Goal: Find specific page/section

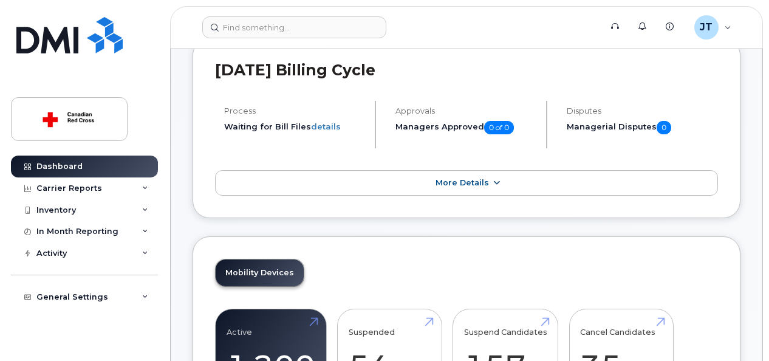
scroll to position [73, 0]
click at [491, 191] on link "More Details" at bounding box center [466, 182] width 503 height 26
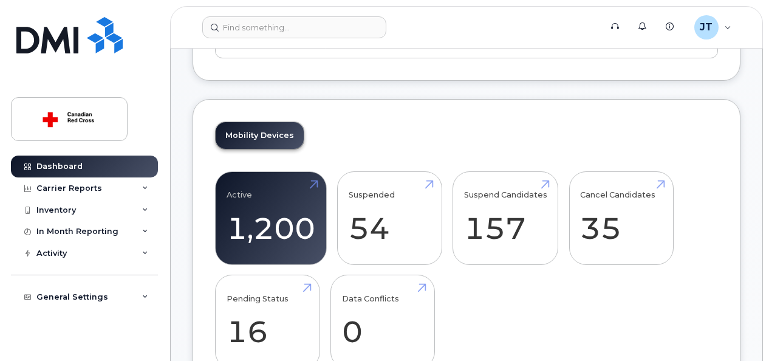
scroll to position [316, 0]
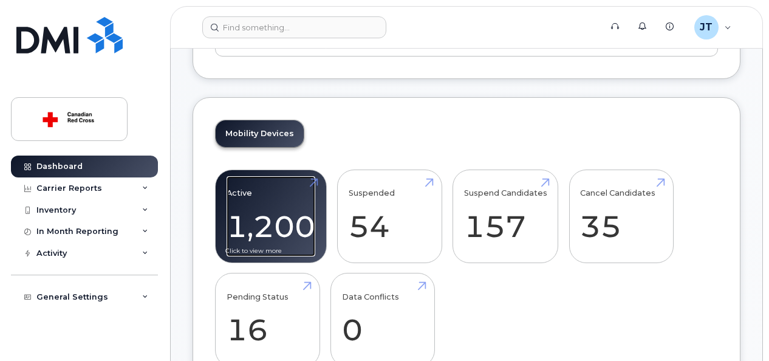
click at [296, 219] on link "Active 1,200" at bounding box center [271, 216] width 89 height 80
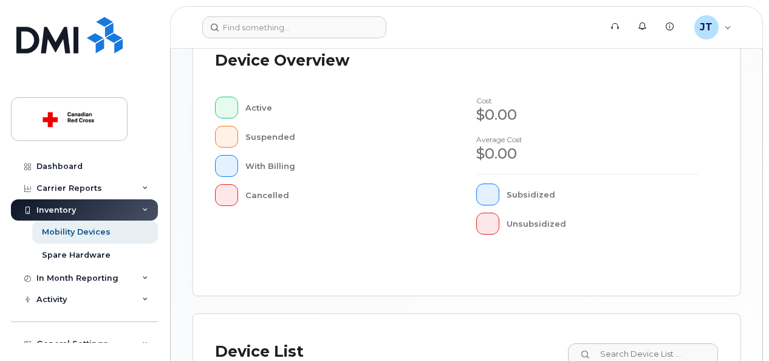
scroll to position [607, 0]
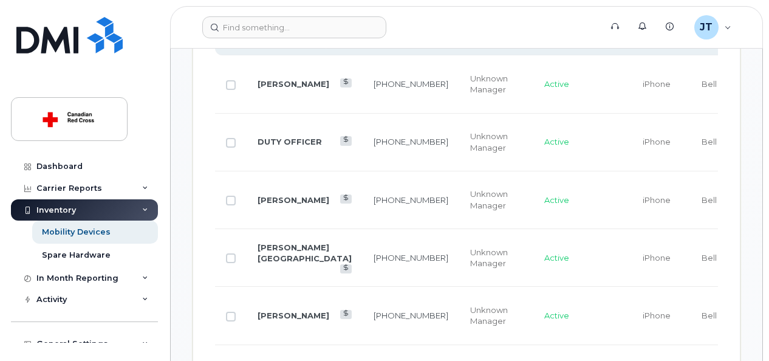
scroll to position [1000, 0]
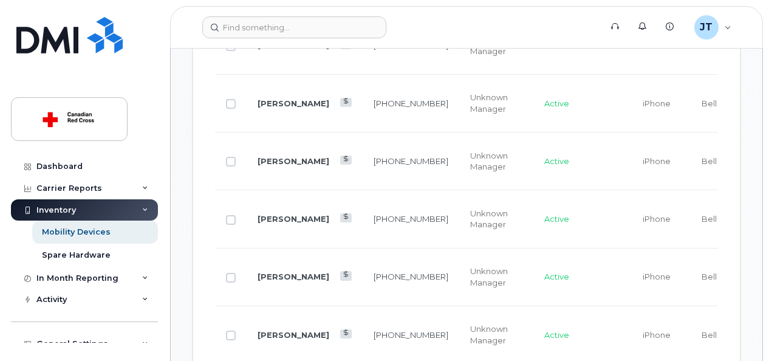
scroll to position [1360, 0]
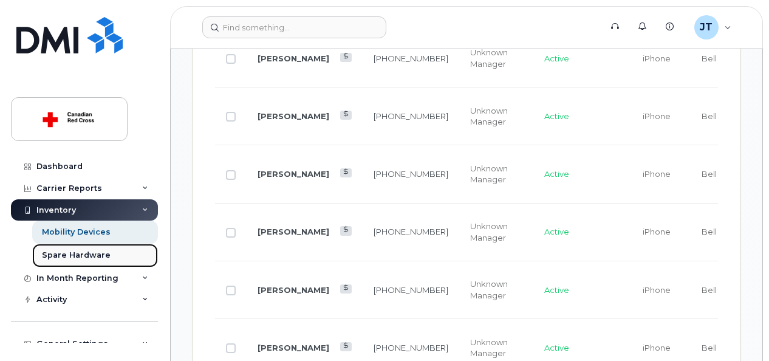
click at [60, 250] on div "Spare Hardware" at bounding box center [76, 255] width 69 height 11
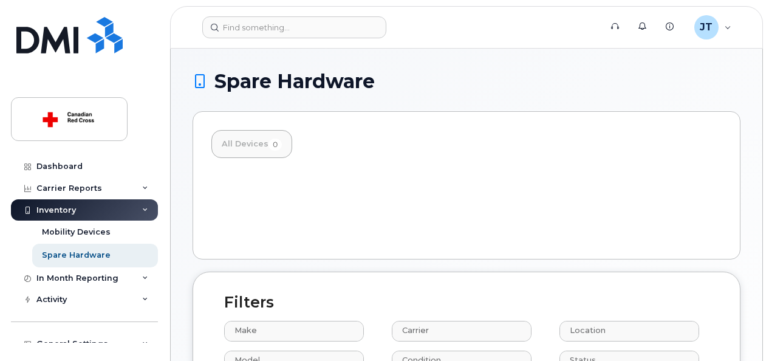
select select
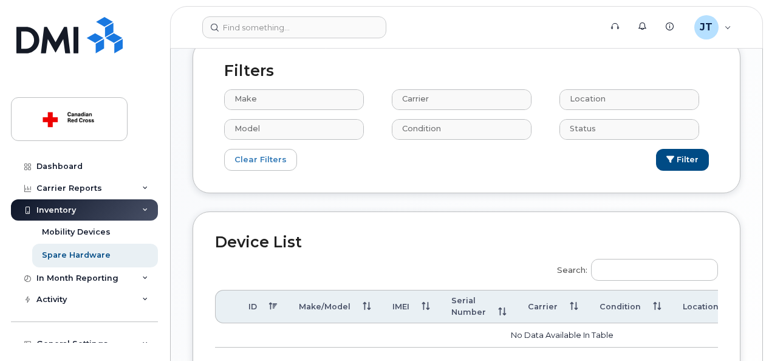
scroll to position [280, 0]
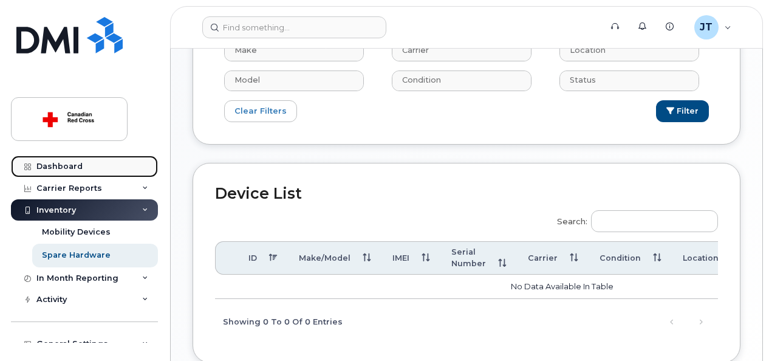
click at [39, 163] on div "Dashboard" at bounding box center [59, 167] width 46 height 10
